Goal: Book appointment/travel/reservation

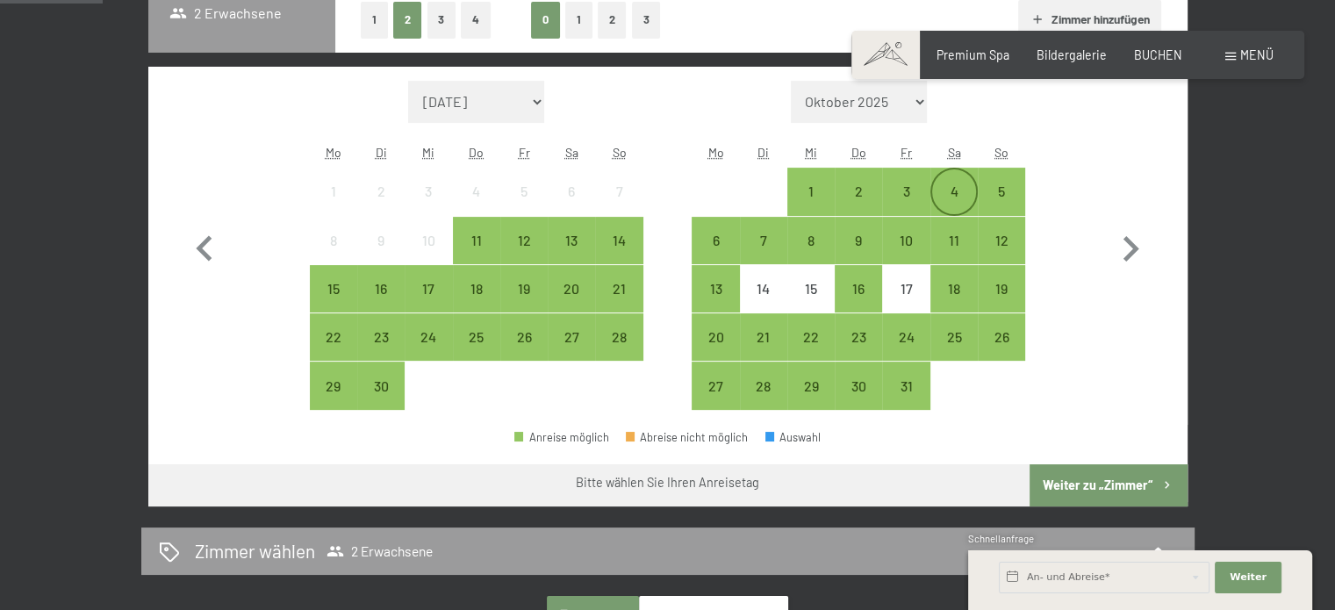
scroll to position [409, 0]
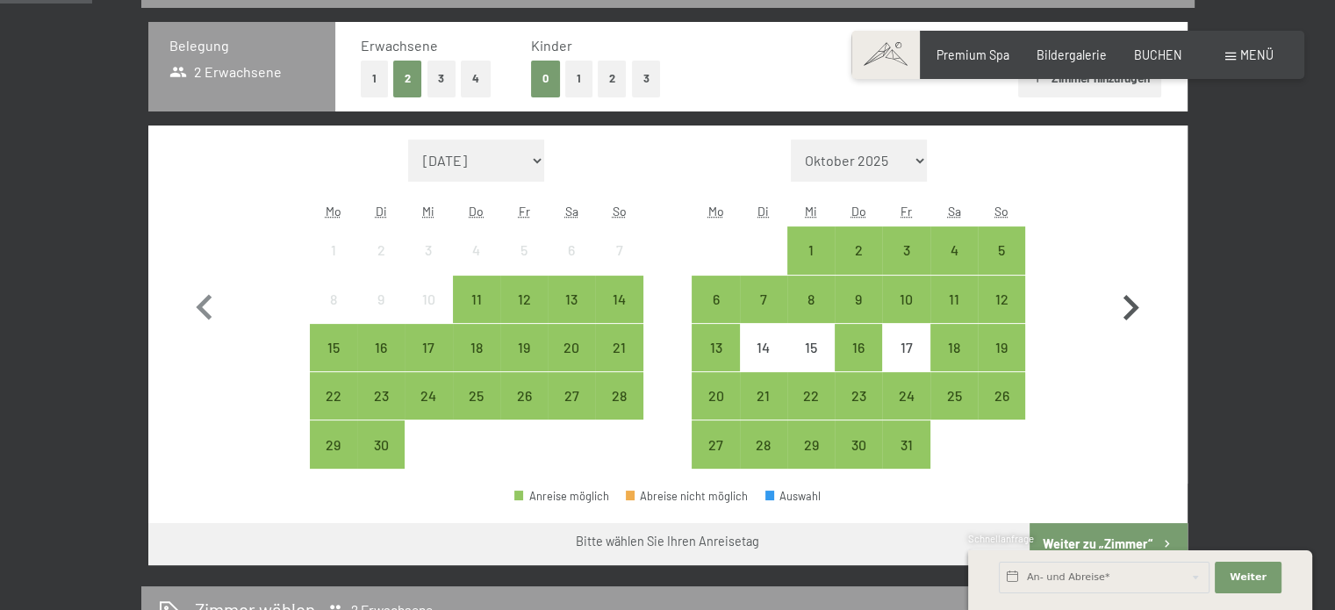
click at [1120, 312] on icon "button" at bounding box center [1130, 308] width 51 height 51
select select "[DATE]"
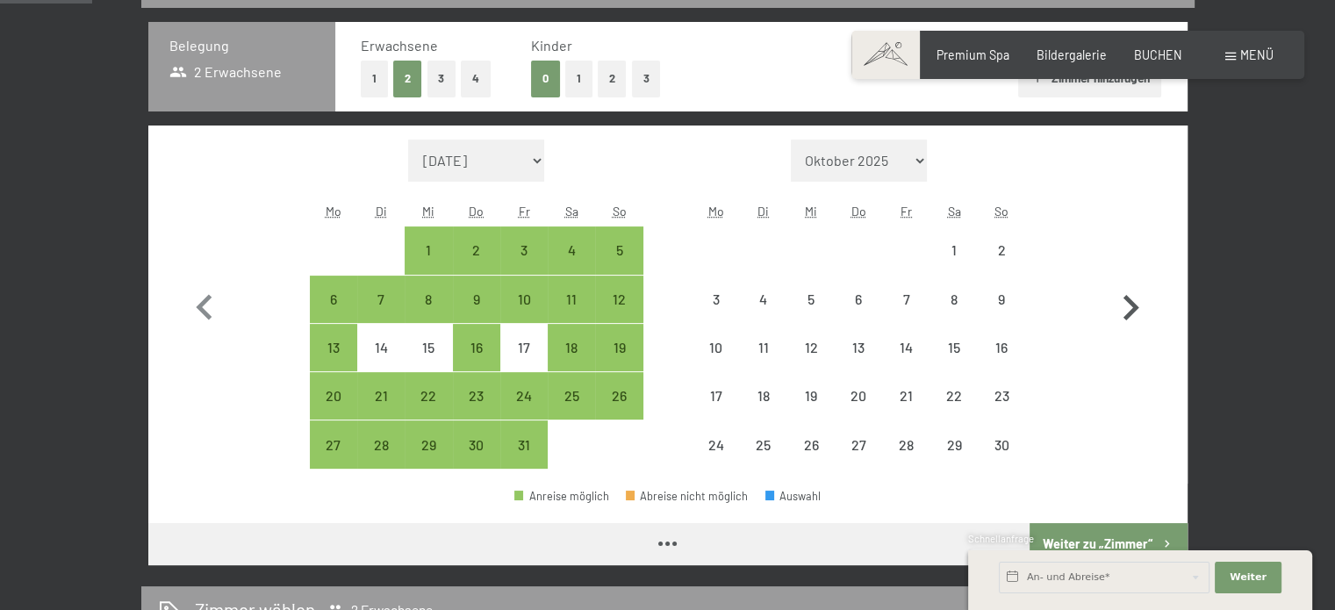
click at [1120, 312] on icon "button" at bounding box center [1130, 308] width 51 height 51
select select "[DATE]"
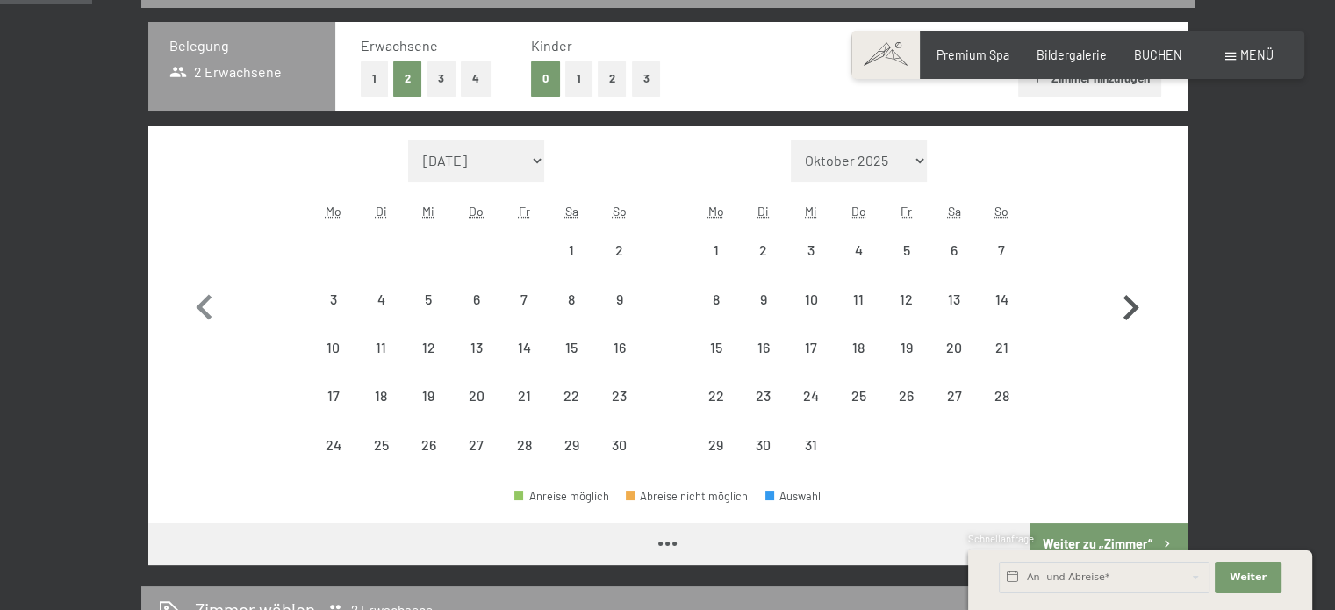
select select "[DATE]"
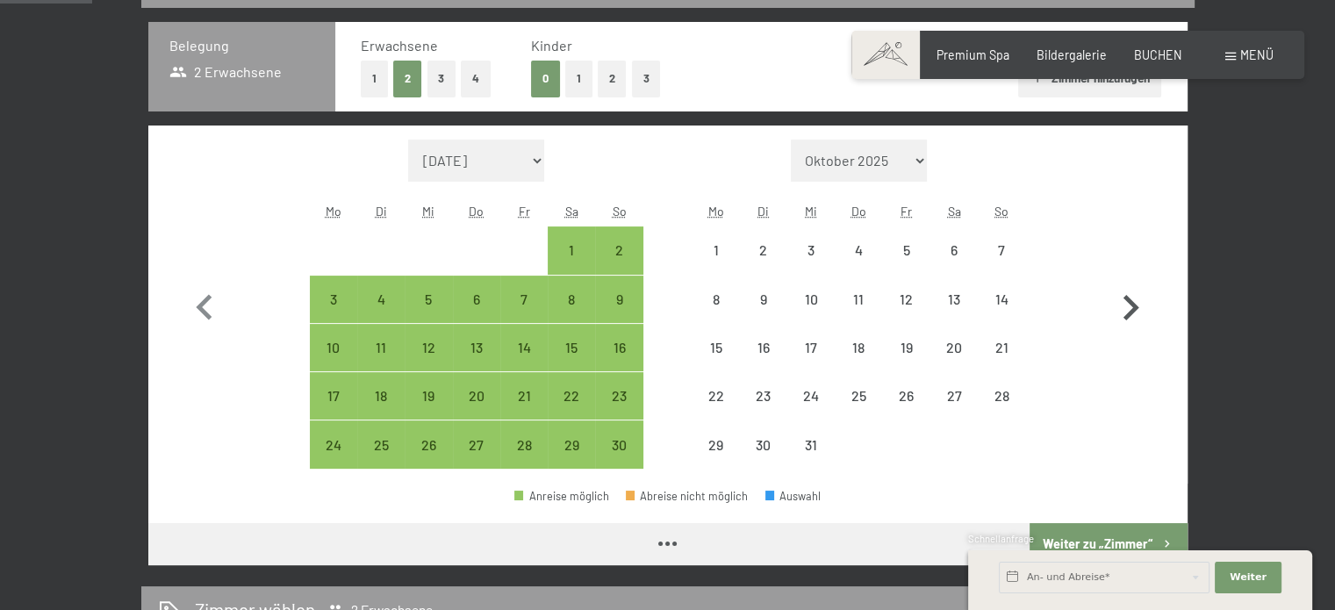
select select "[DATE]"
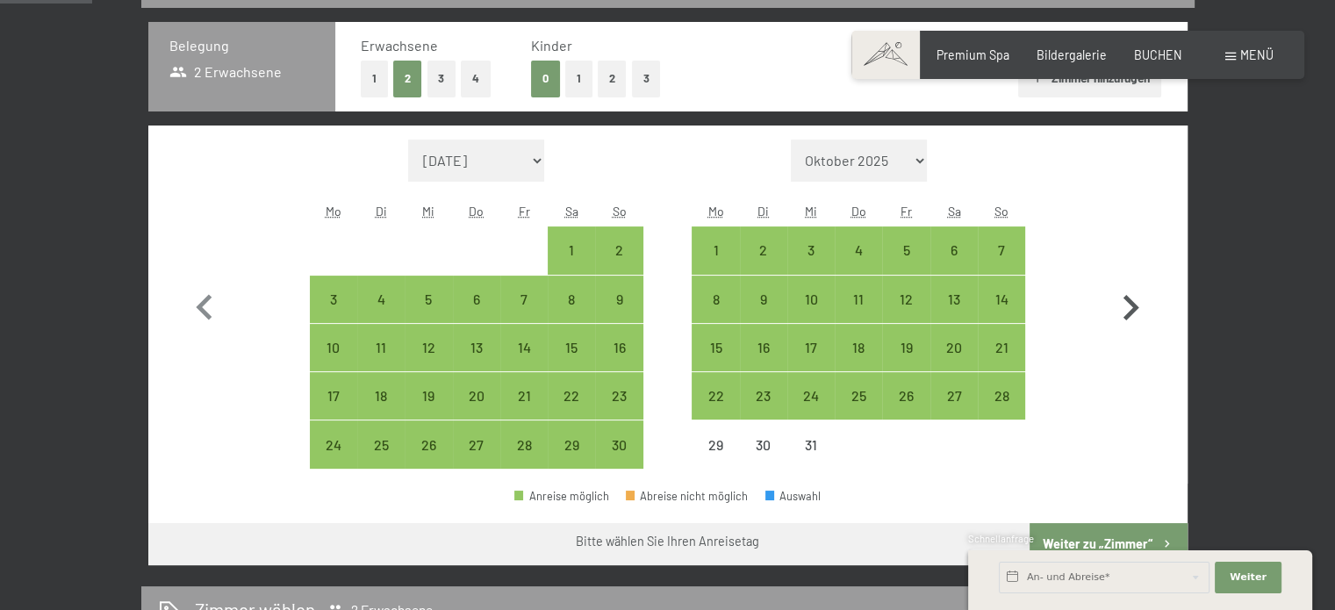
click at [1120, 312] on icon "button" at bounding box center [1130, 308] width 51 height 51
select select "[DATE]"
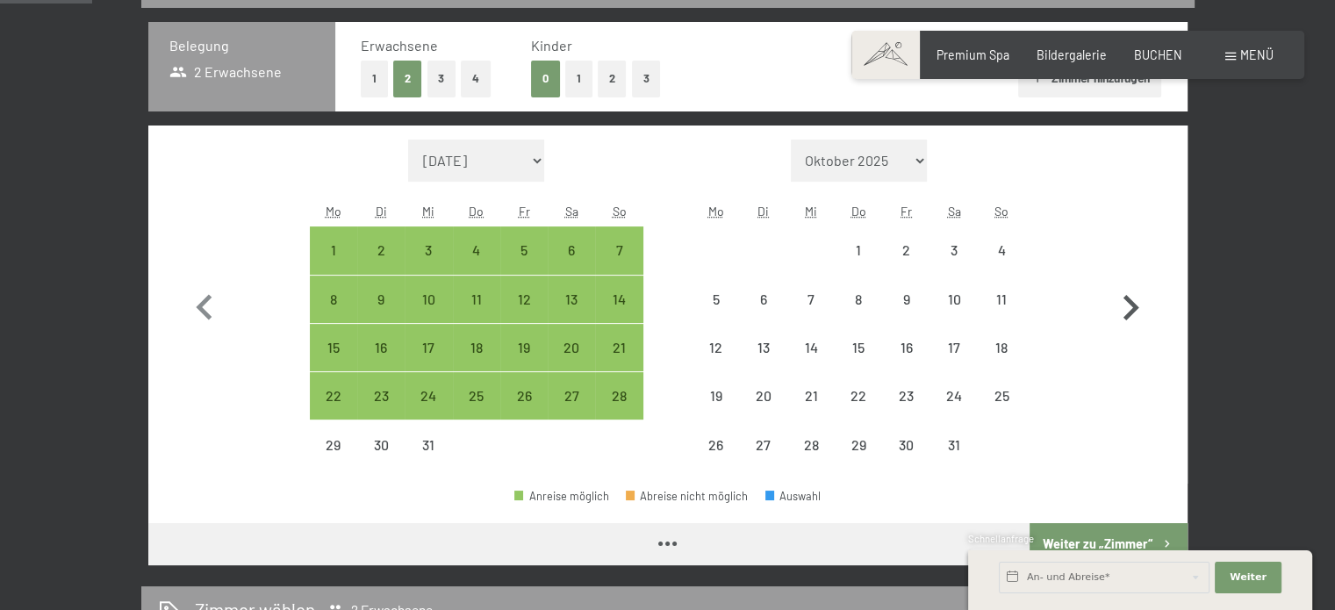
click at [1120, 312] on icon "button" at bounding box center [1130, 308] width 51 height 51
select select "[DATE]"
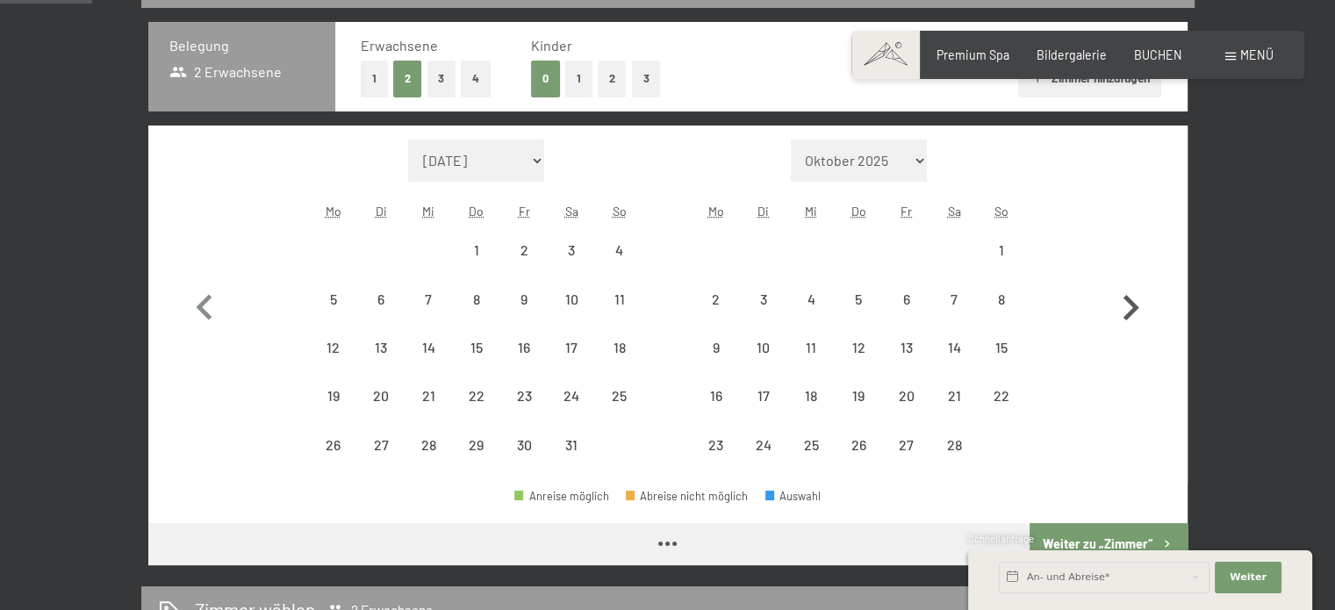
click at [1120, 312] on icon "button" at bounding box center [1130, 308] width 51 height 51
select select "[DATE]"
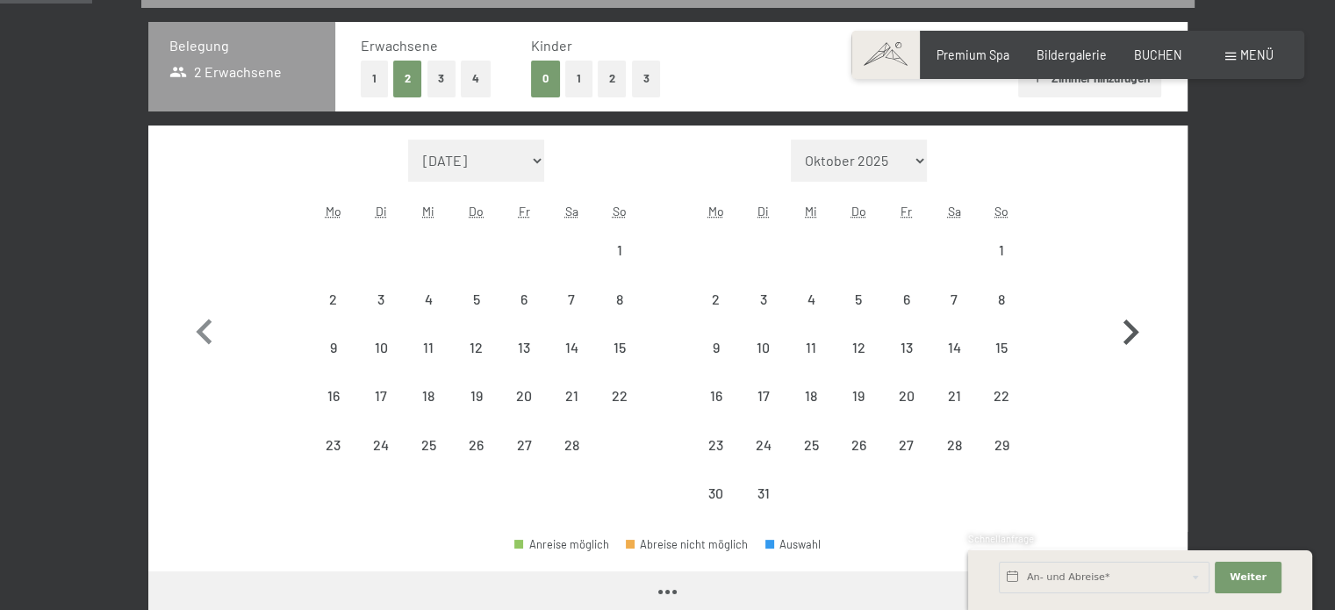
select select "[DATE]"
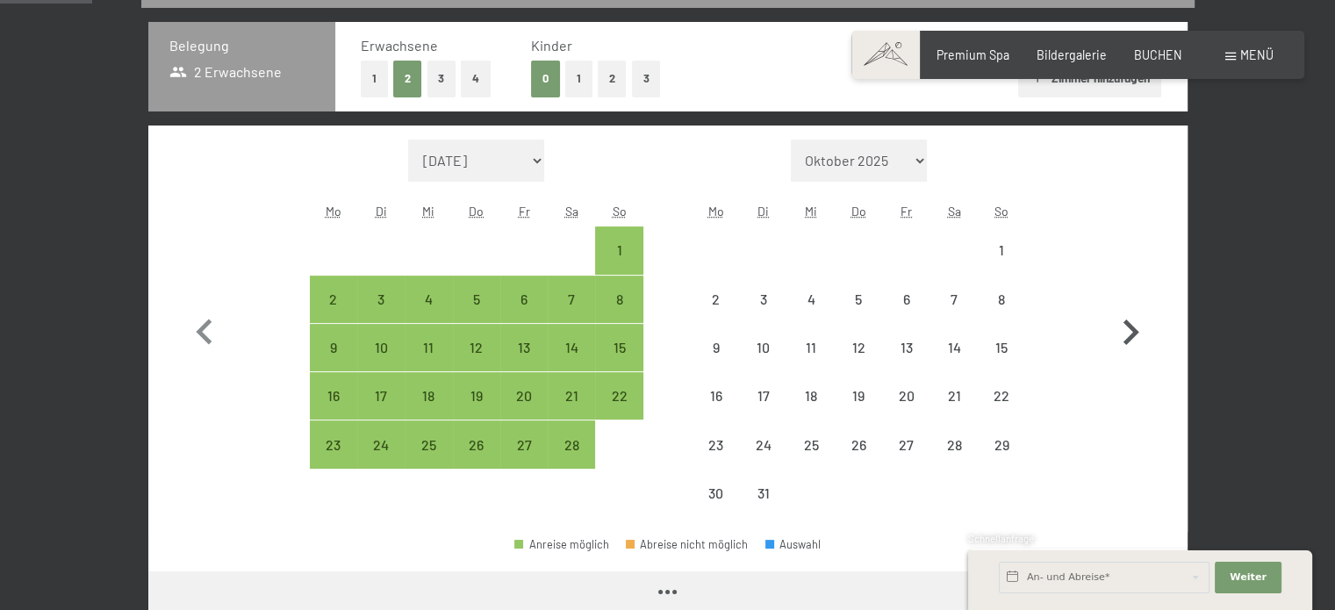
select select "[DATE]"
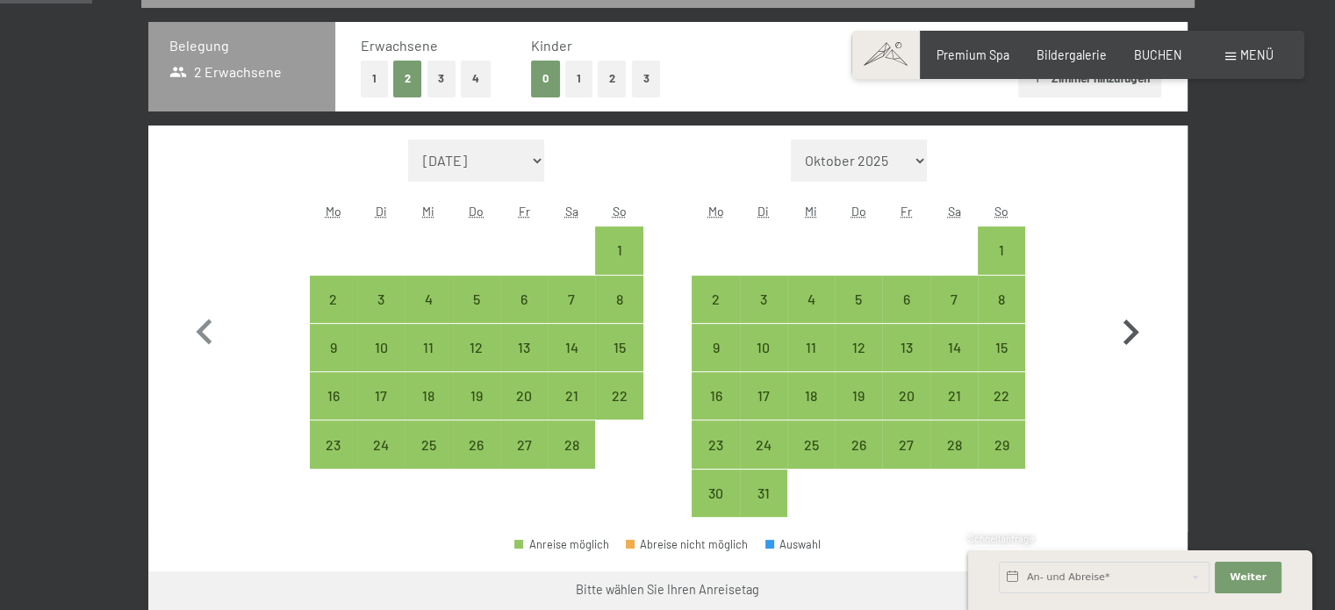
click at [1130, 330] on icon "button" at bounding box center [1130, 332] width 51 height 51
select select "[DATE]"
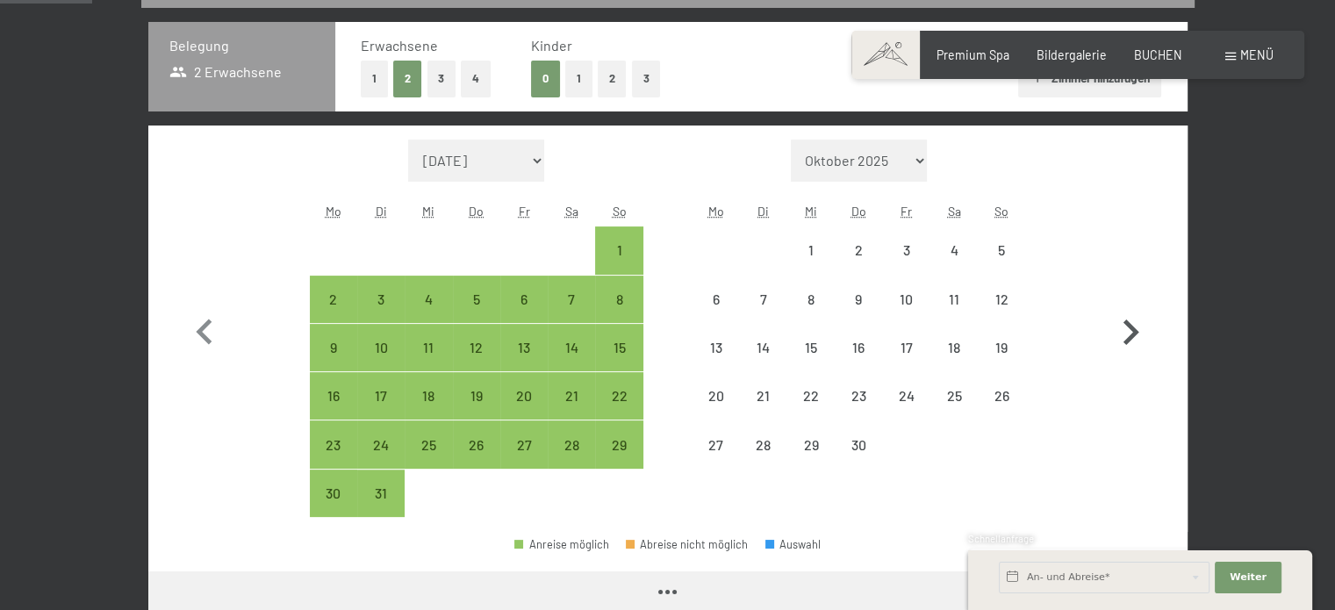
select select "[DATE]"
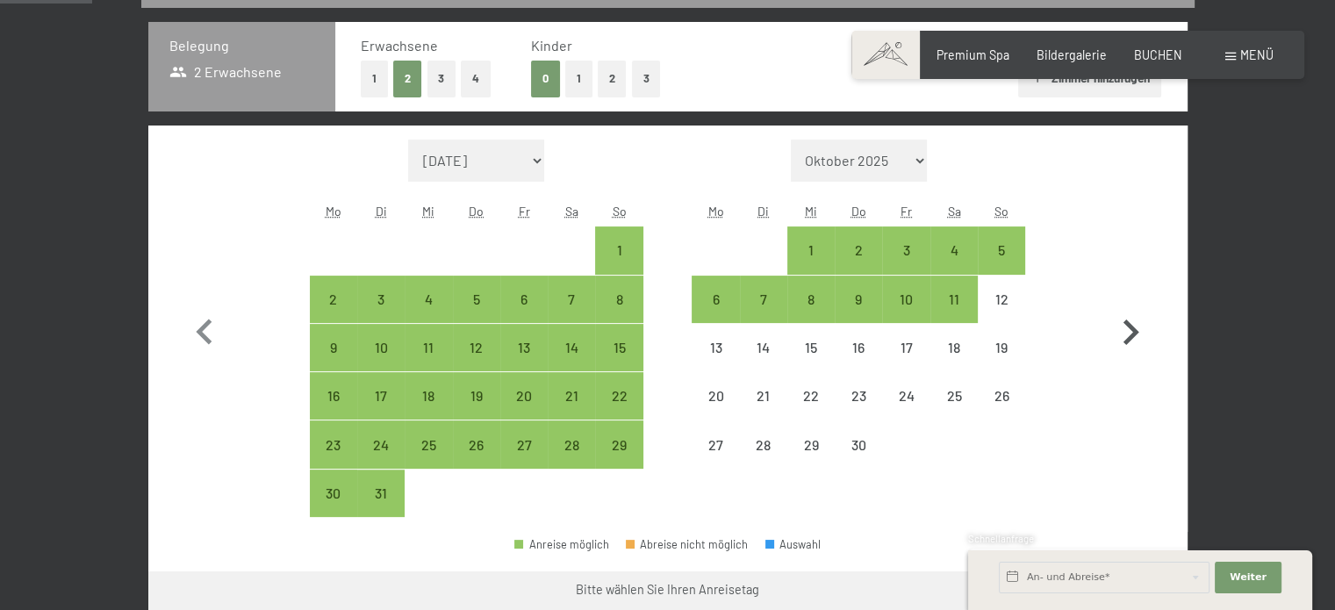
click at [1130, 330] on icon "button" at bounding box center [1130, 332] width 51 height 51
select select "[DATE]"
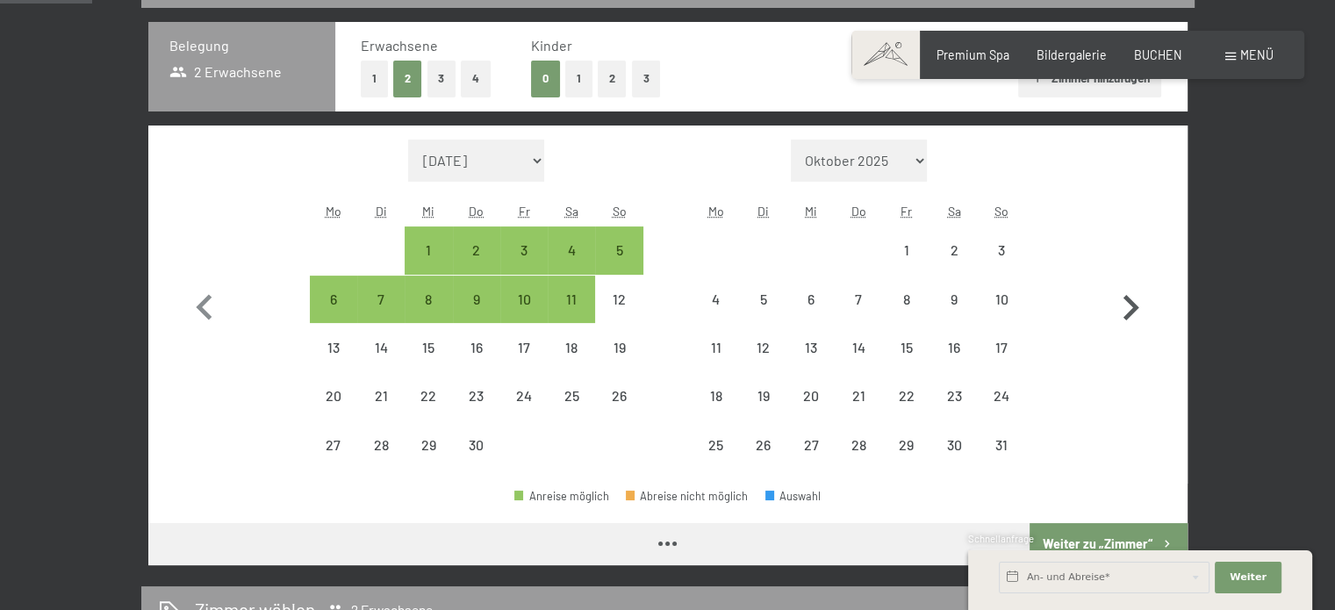
select select "[DATE]"
click at [481, 292] on div "9" at bounding box center [477, 314] width 44 height 44
select select "[DATE]"
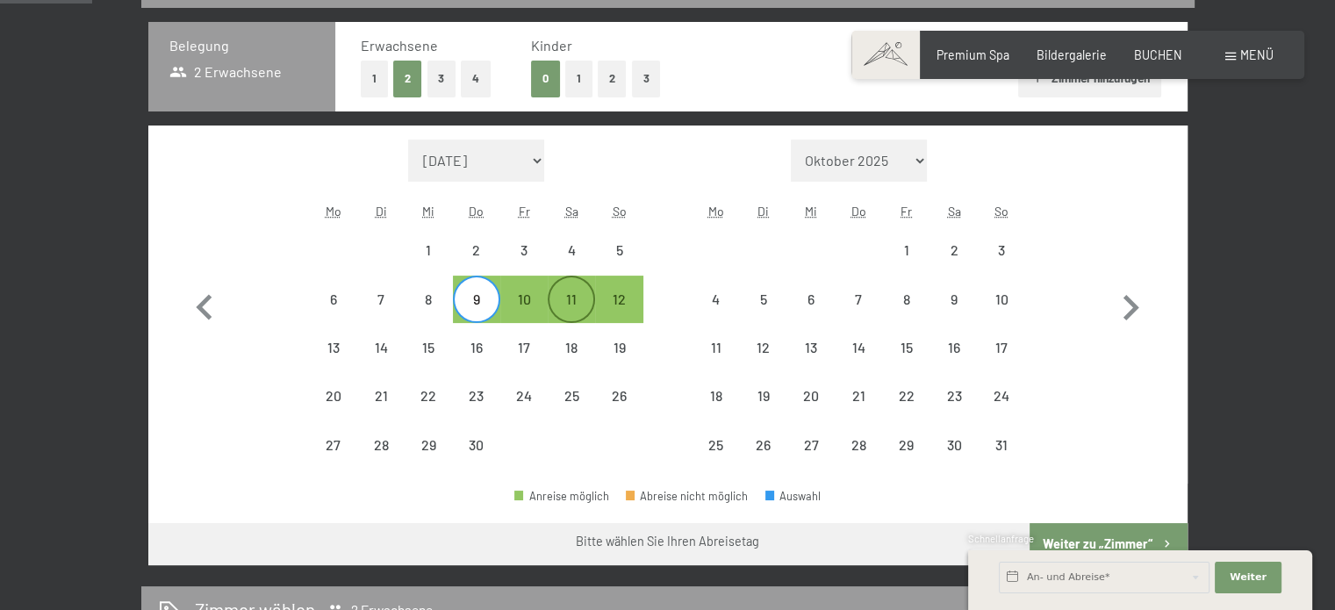
click at [579, 297] on div "11" at bounding box center [571, 314] width 44 height 44
select select "[DATE]"
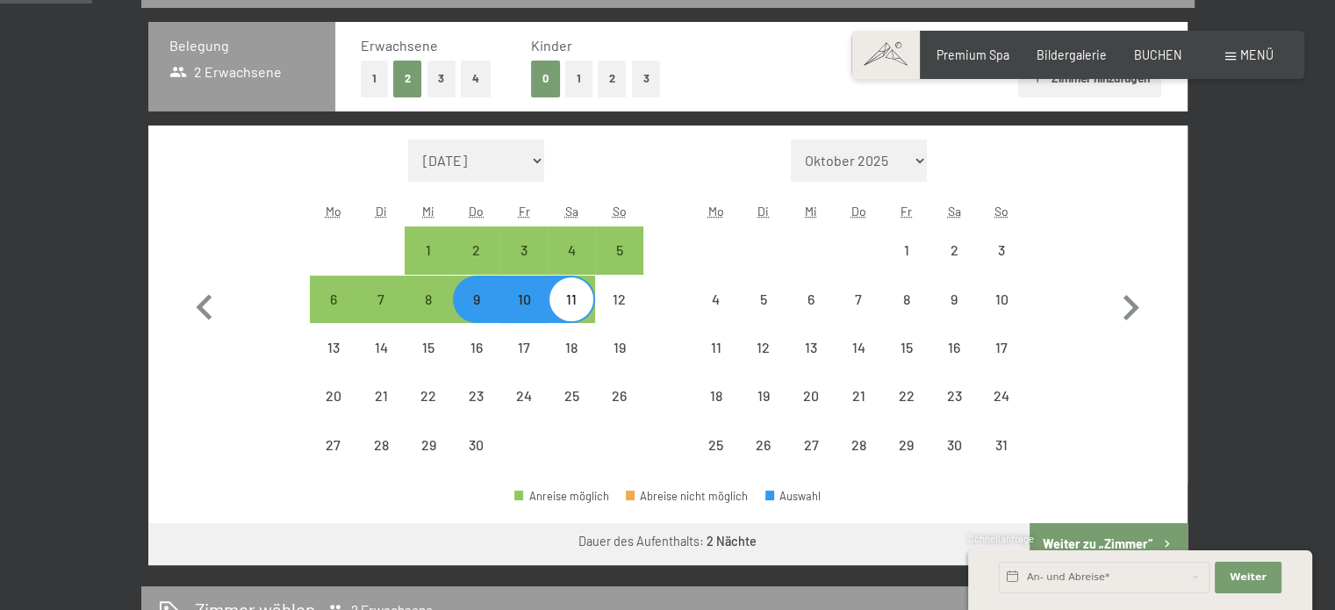
click at [1113, 538] on div "Schnellanfrage" at bounding box center [1140, 540] width 344 height 17
click at [1249, 575] on span "Weiter" at bounding box center [1247, 577] width 37 height 14
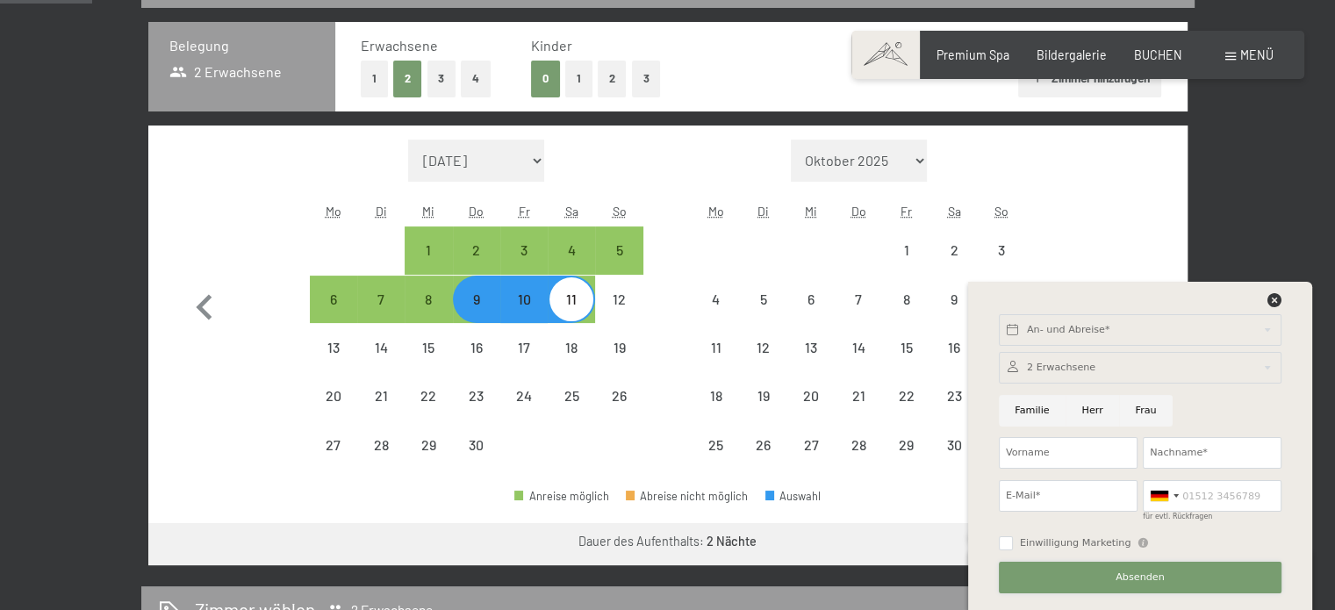
click at [1171, 575] on button "Absenden" at bounding box center [1140, 578] width 283 height 32
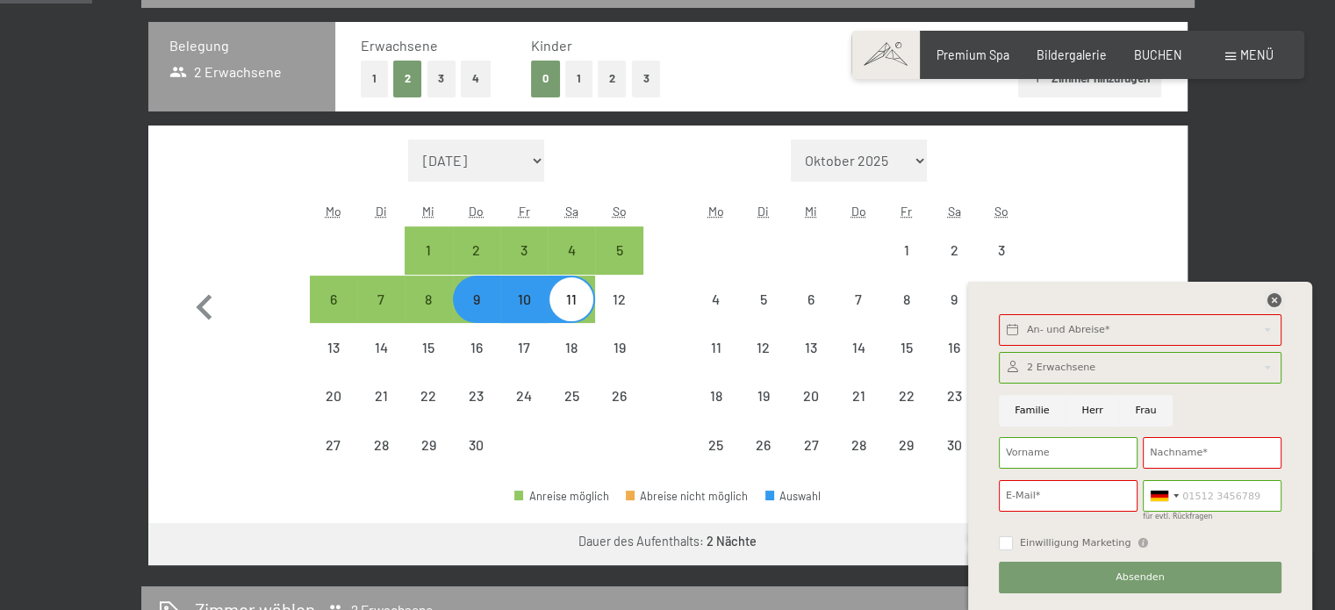
click at [1272, 301] on icon at bounding box center [1274, 300] width 14 height 14
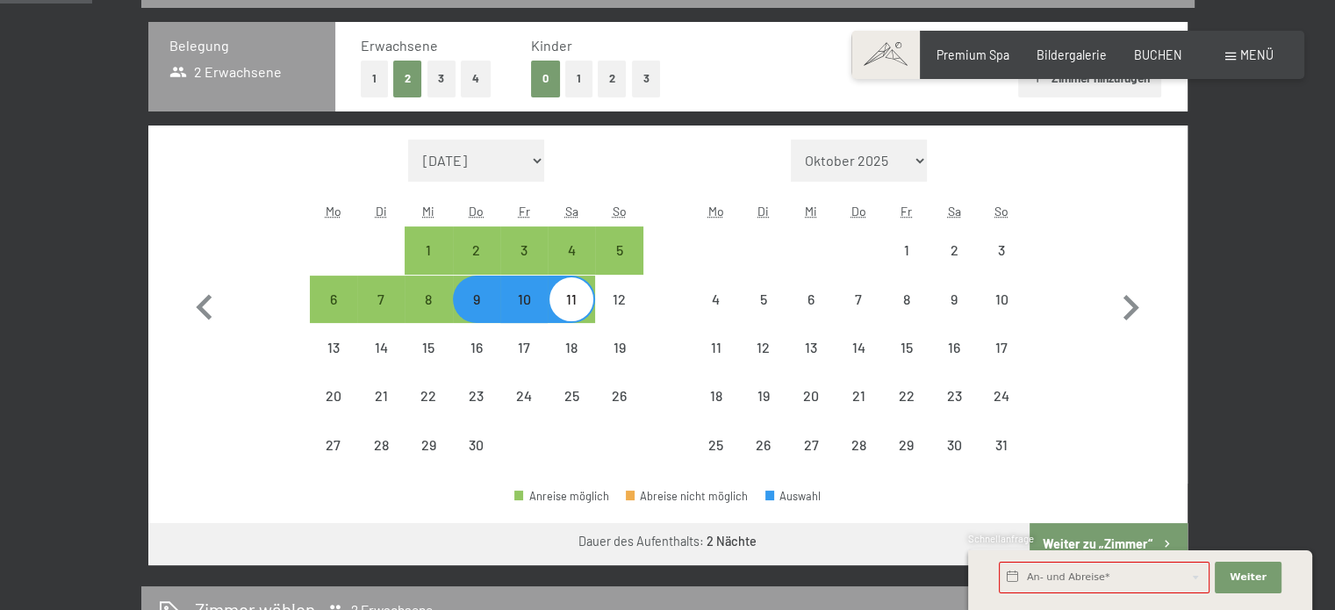
click at [1085, 537] on div "Schnellanfrage" at bounding box center [1140, 540] width 344 height 17
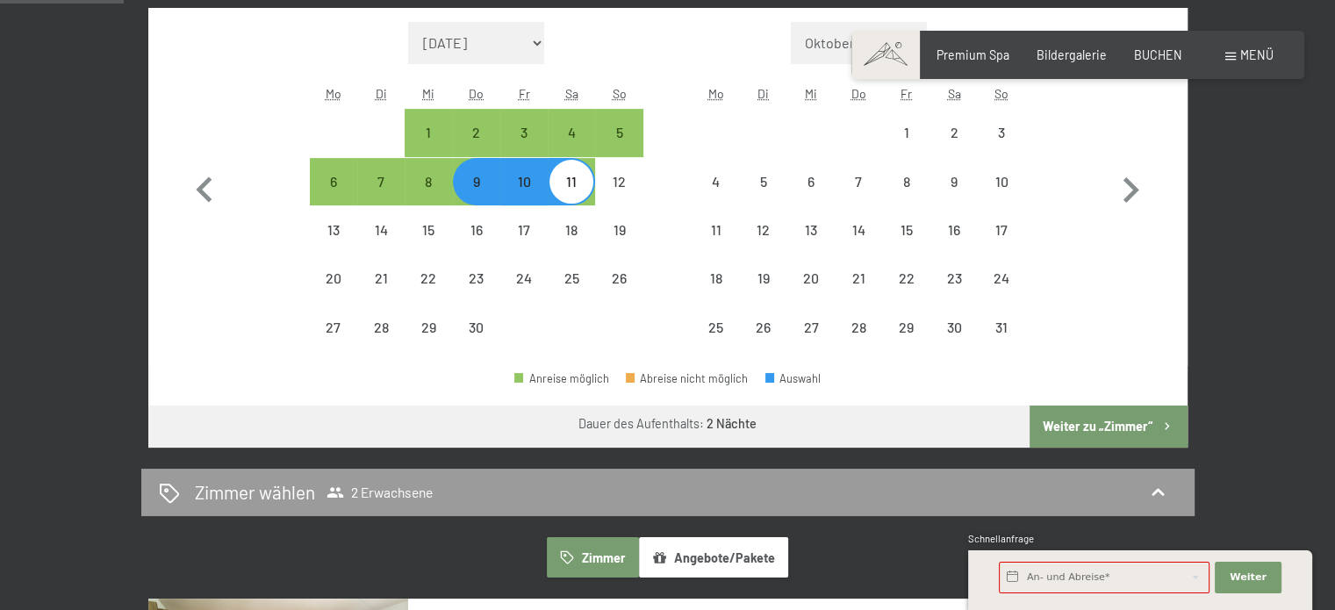
click at [1093, 430] on button "Weiter zu „Zimmer“" at bounding box center [1107, 426] width 157 height 42
select select "[DATE]"
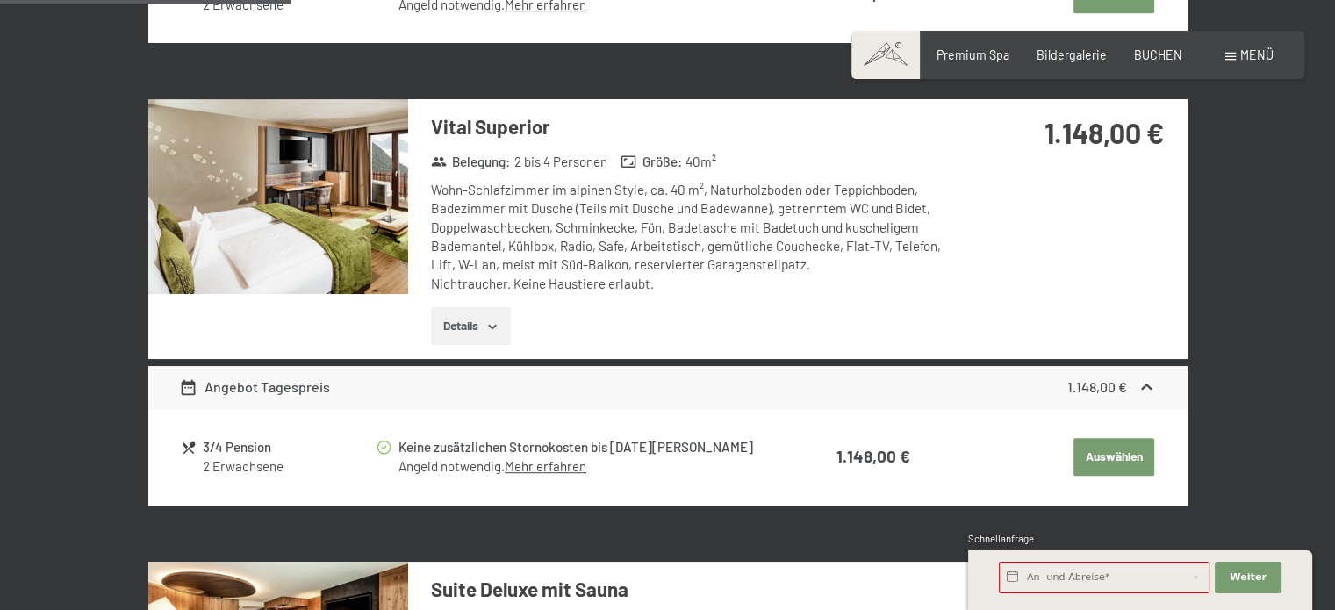
scroll to position [602, 0]
